Goal: Information Seeking & Learning: Learn about a topic

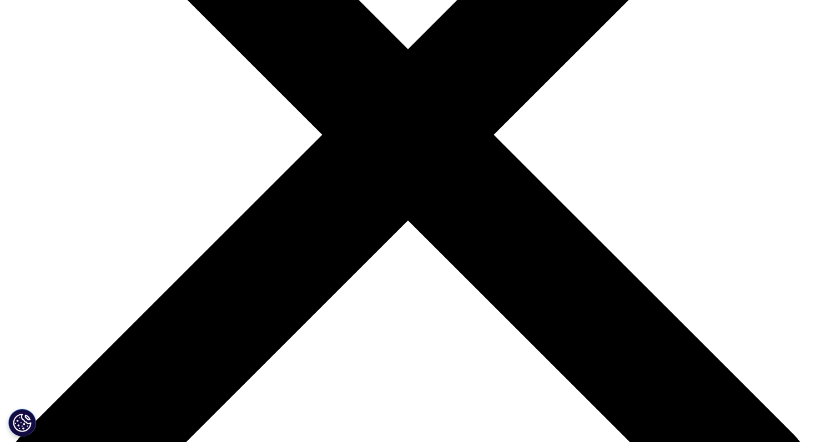
scroll to position [148, 655]
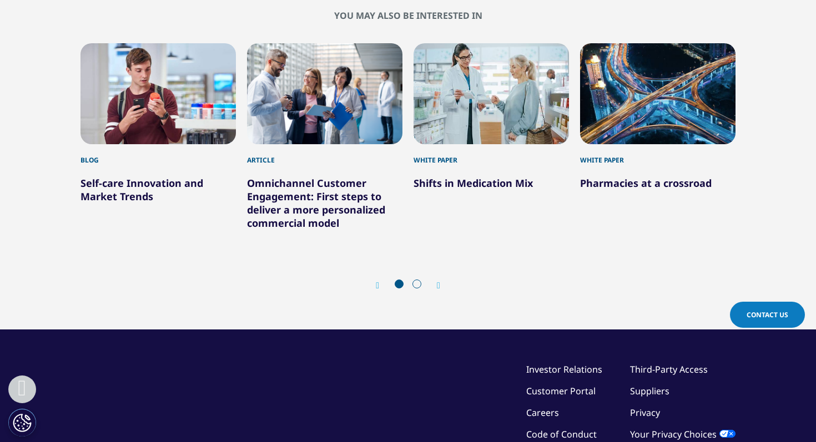
scroll to position [1030, 0]
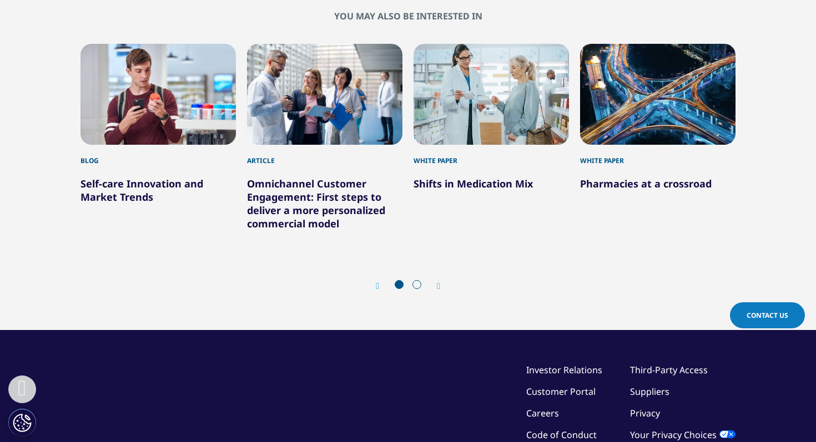
click at [419, 285] on span at bounding box center [416, 284] width 9 height 9
click at [418, 285] on span at bounding box center [416, 284] width 9 height 9
click at [438, 286] on icon "Next slide" at bounding box center [438, 286] width 3 height 9
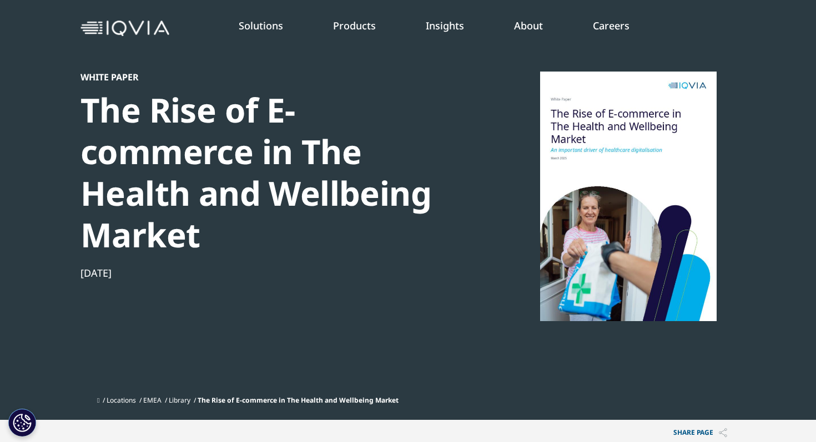
scroll to position [0, 0]
